Goal: Information Seeking & Learning: Learn about a topic

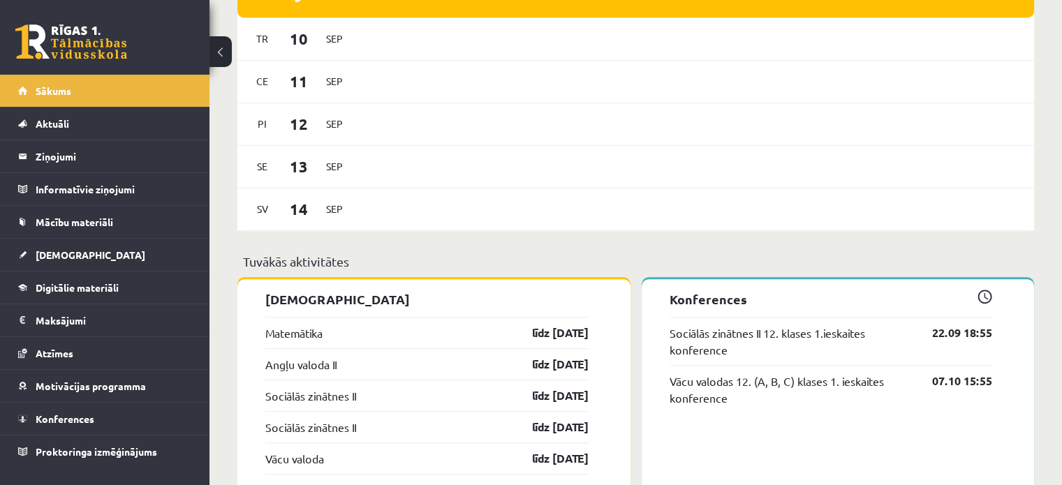
scroll to position [907, 0]
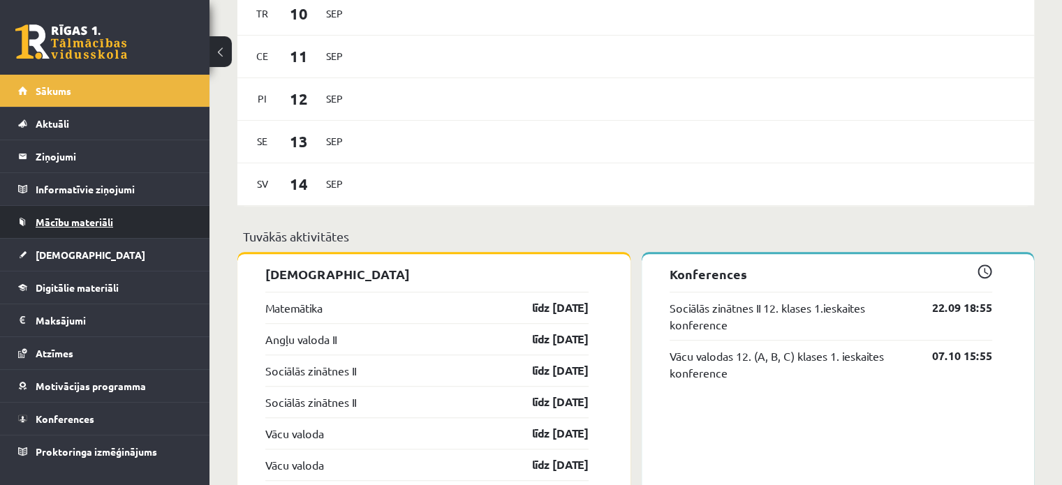
click at [86, 219] on span "Mācību materiāli" at bounding box center [74, 222] width 77 height 13
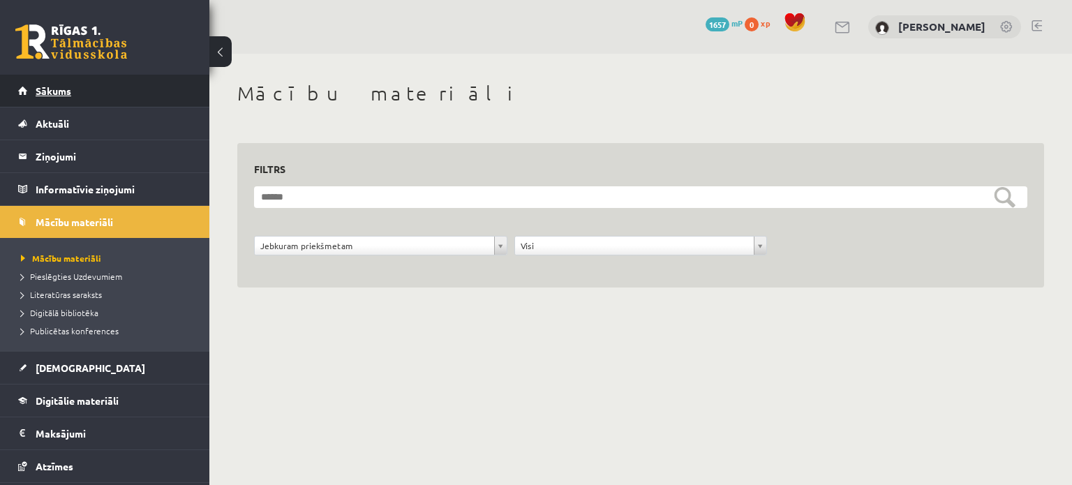
click at [70, 91] on span "Sākums" at bounding box center [54, 90] width 36 height 13
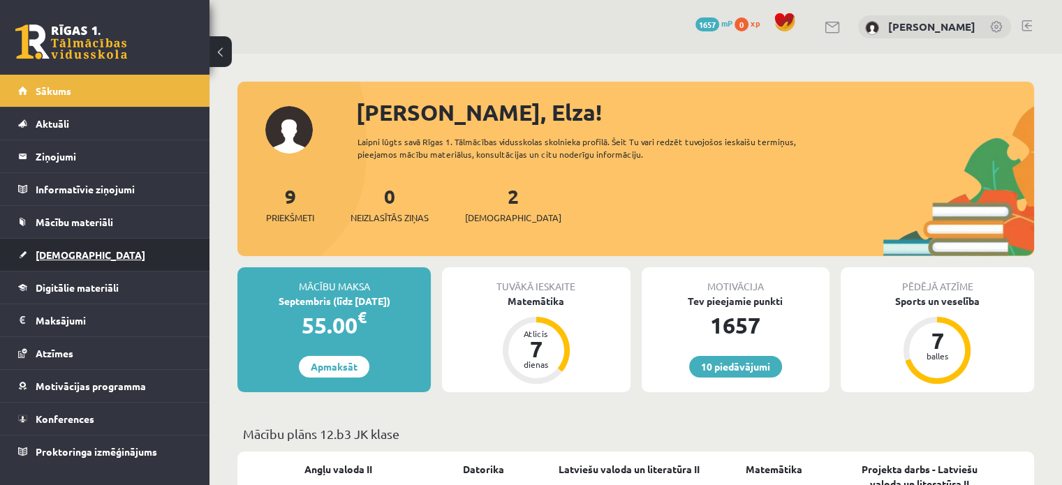
click at [75, 254] on span "[DEMOGRAPHIC_DATA]" at bounding box center [91, 254] width 110 height 13
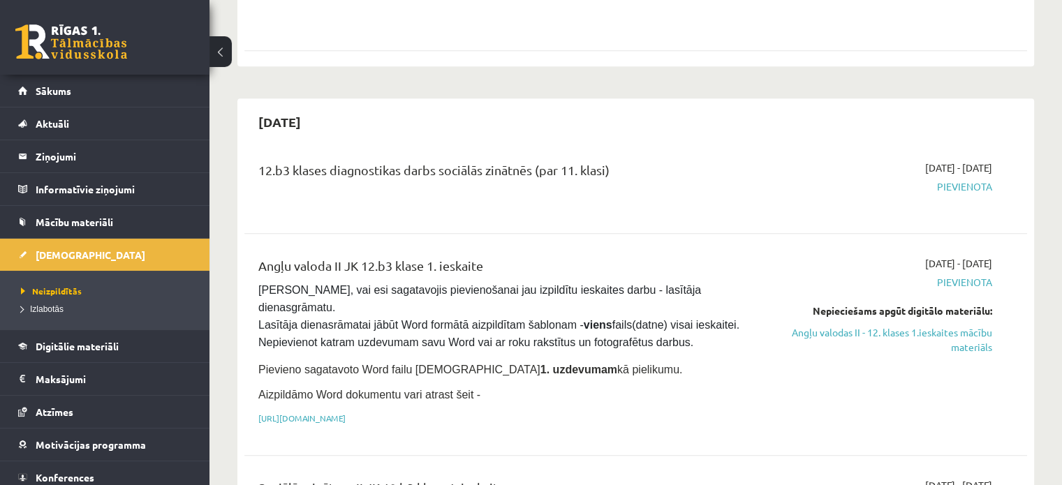
scroll to position [888, 0]
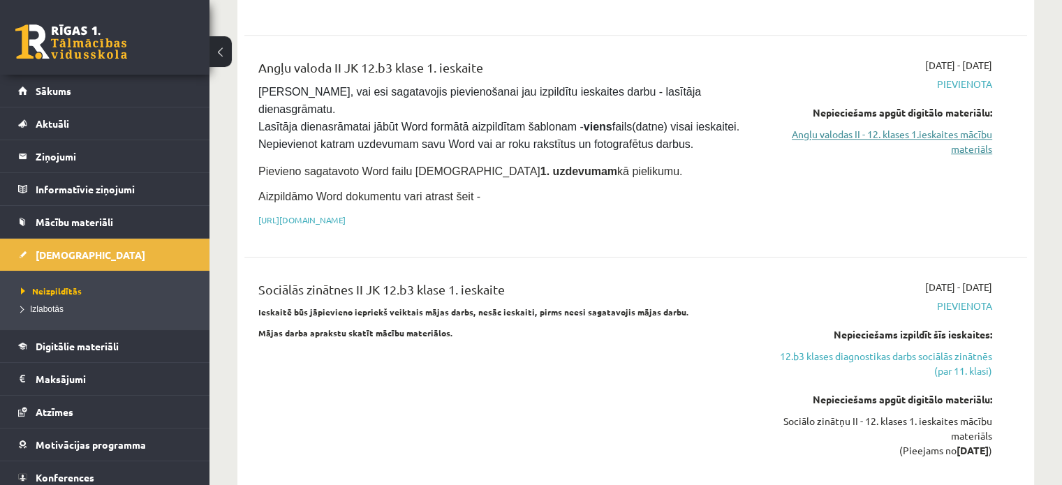
click at [964, 127] on link "Angļu valodas II - 12. klases 1.ieskaites mācību materiāls" at bounding box center [877, 141] width 230 height 29
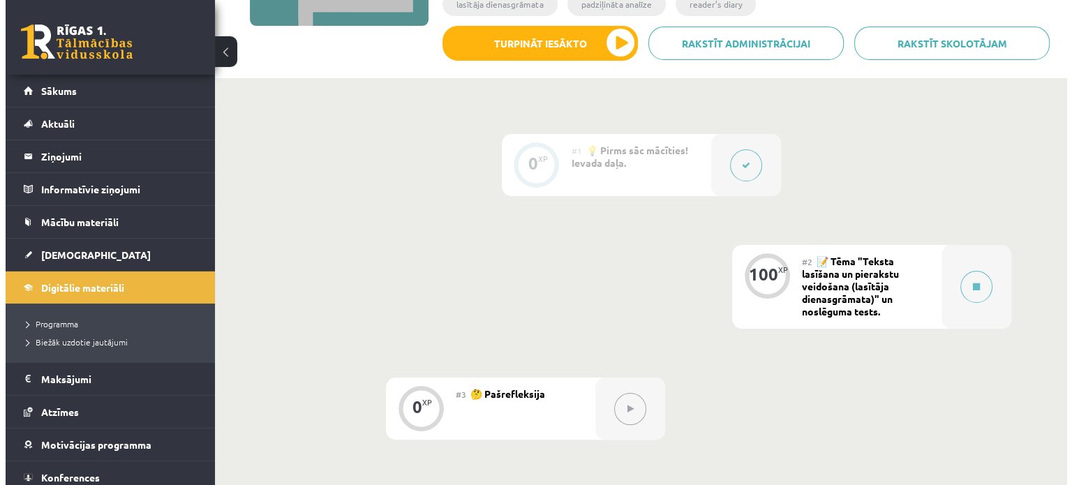
scroll to position [260, 0]
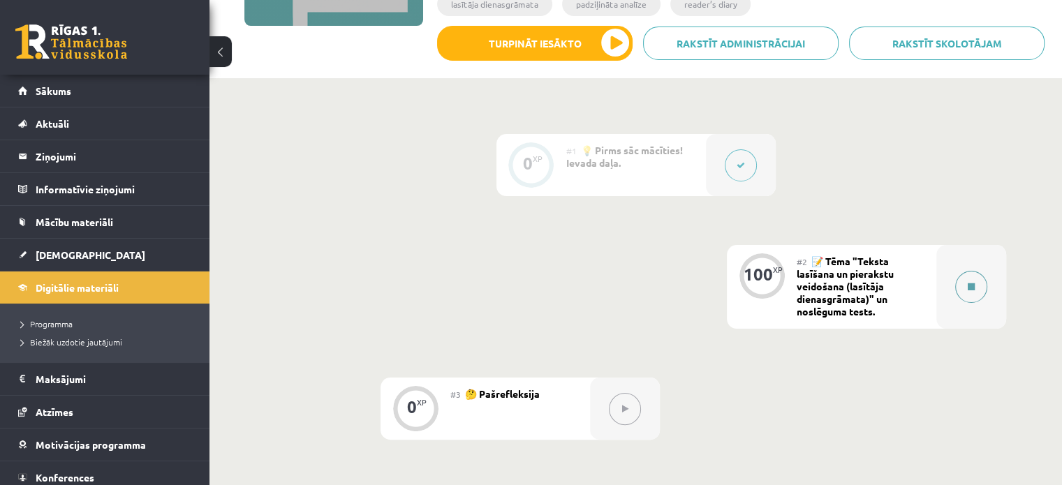
click at [957, 280] on button at bounding box center [971, 287] width 32 height 32
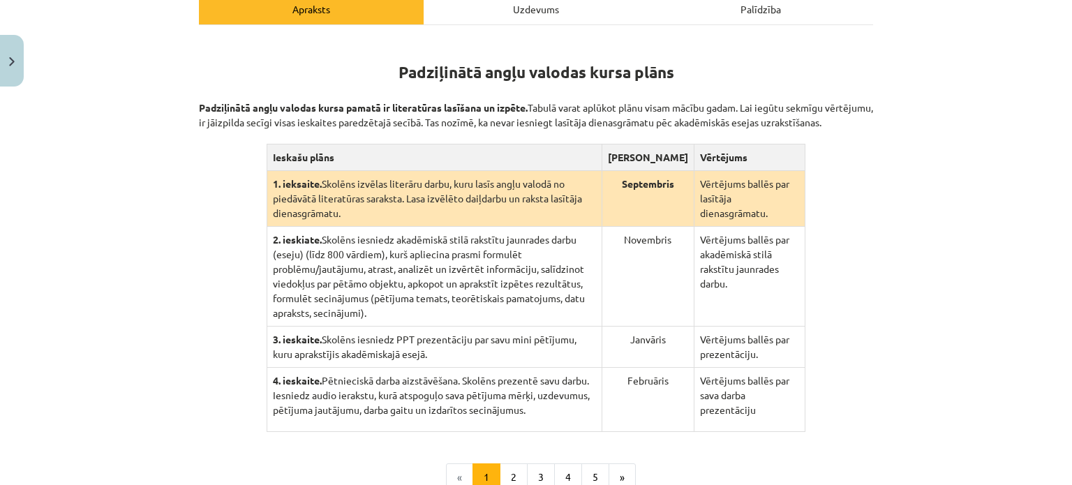
scroll to position [262, 0]
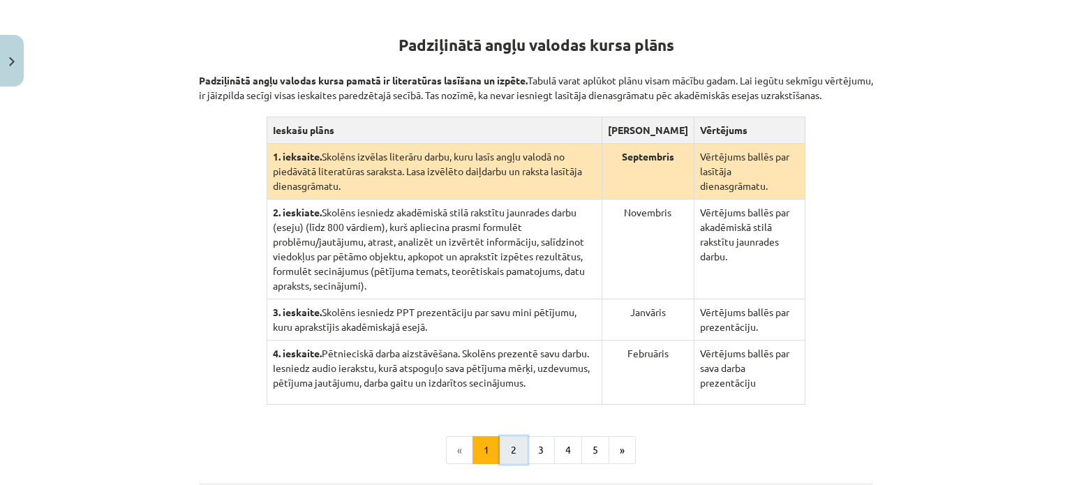
click at [516, 436] on button "2" at bounding box center [514, 450] width 28 height 28
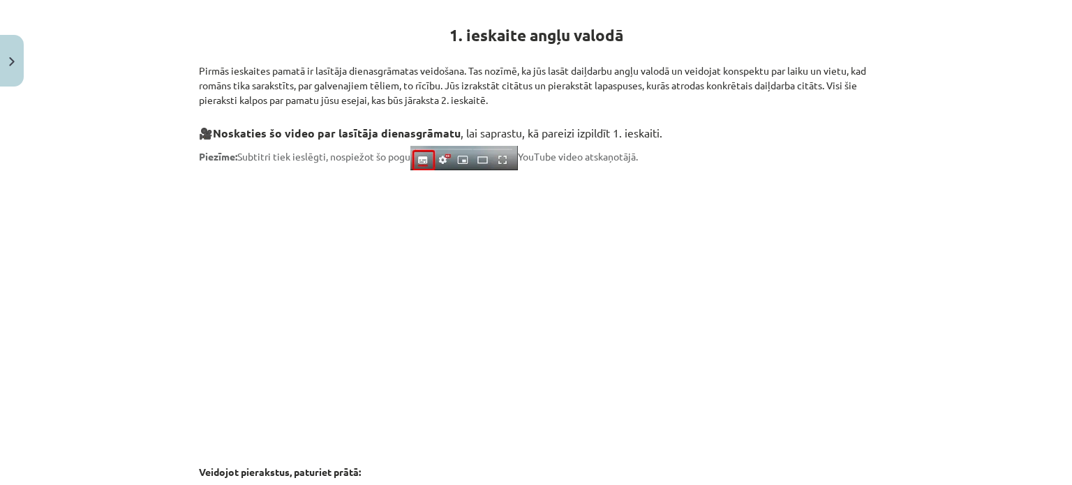
scroll to position [623, 0]
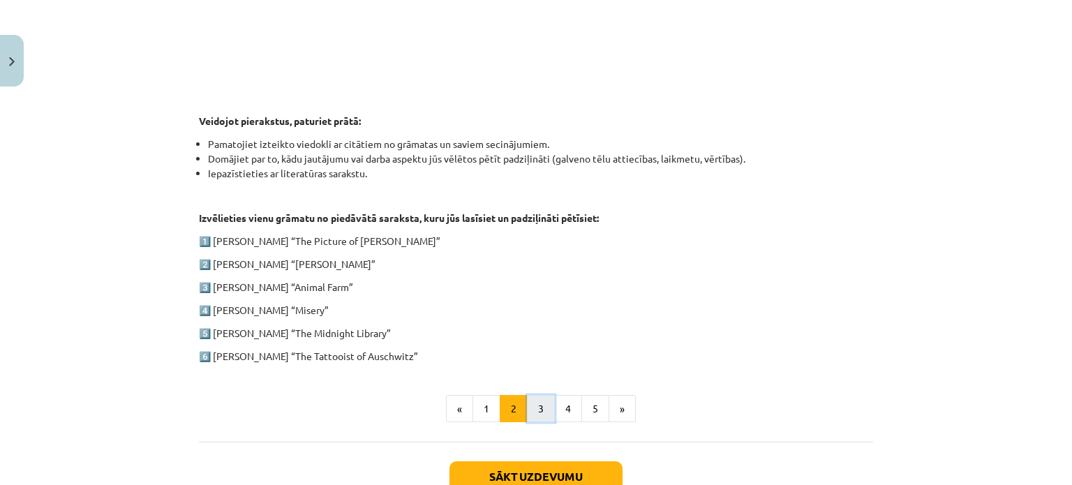
click at [535, 406] on button "3" at bounding box center [541, 409] width 28 height 28
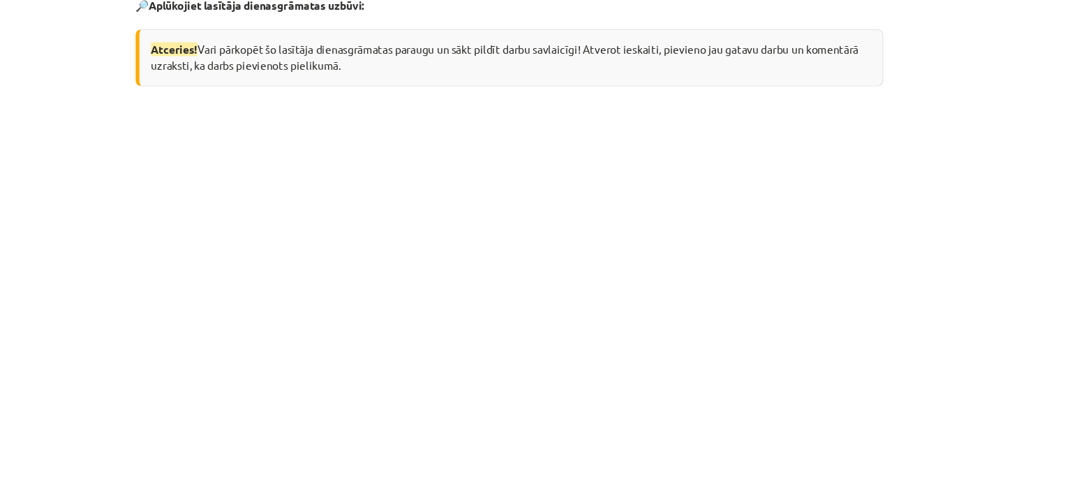
scroll to position [260, 0]
